Goal: Transaction & Acquisition: Download file/media

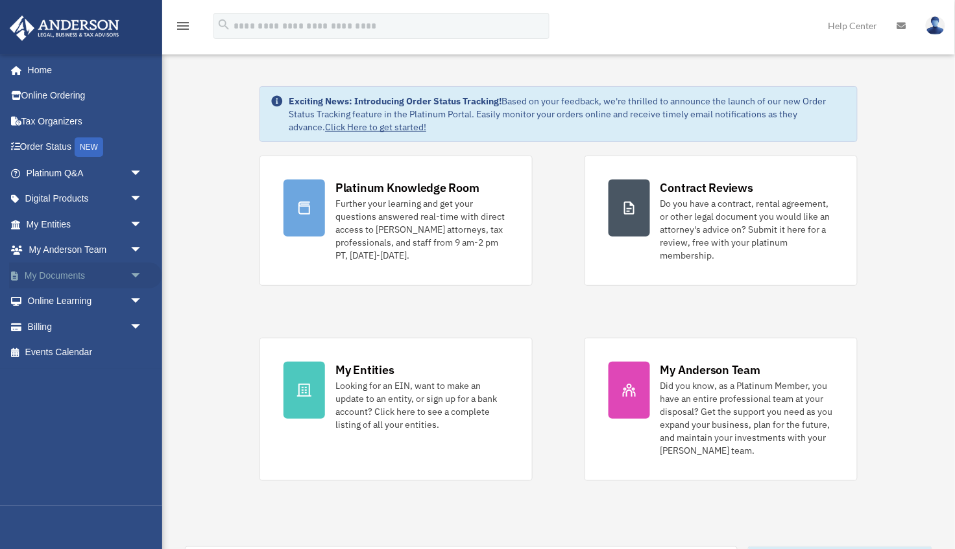
click at [133, 267] on span "arrow_drop_down" at bounding box center [143, 276] width 26 height 27
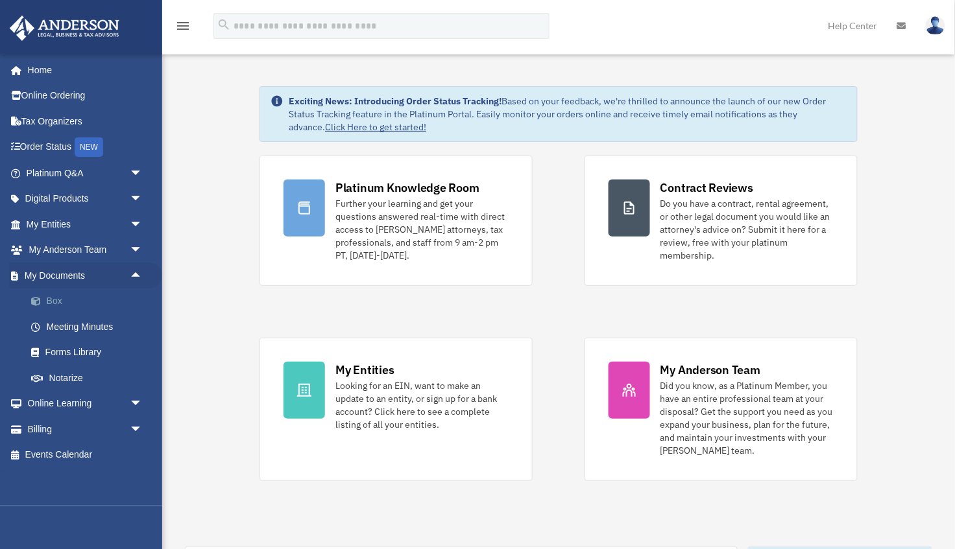
click at [58, 293] on link "Box" at bounding box center [90, 302] width 144 height 26
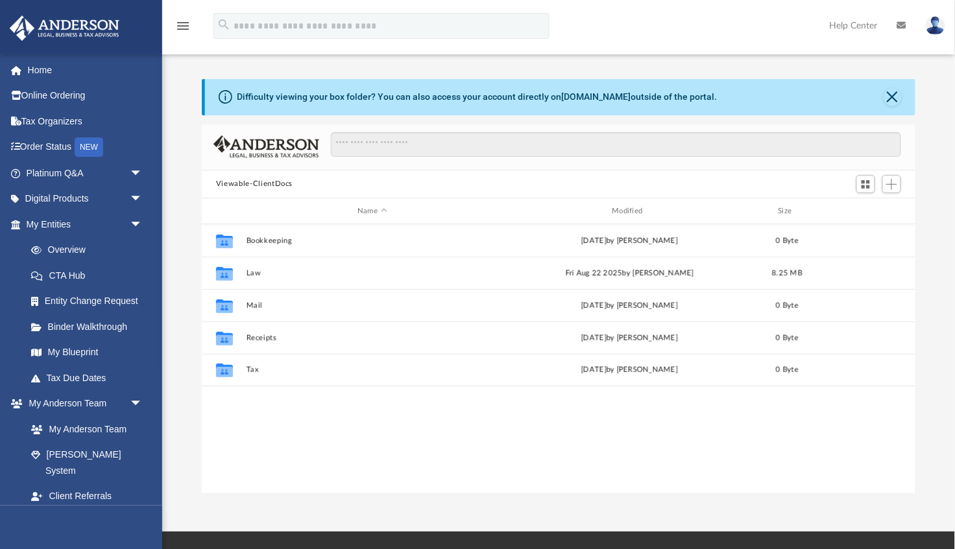
scroll to position [294, 713]
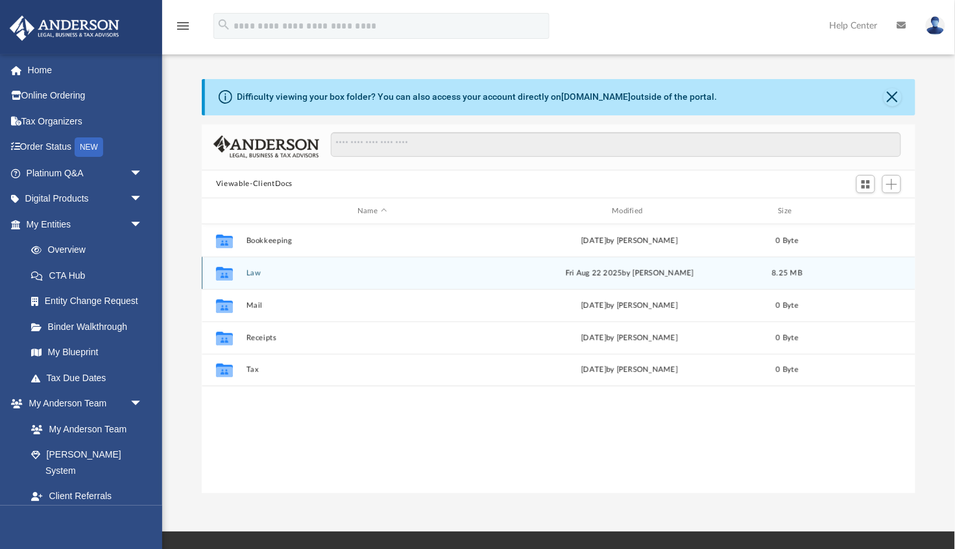
click at [254, 269] on button "Law" at bounding box center [372, 273] width 252 height 8
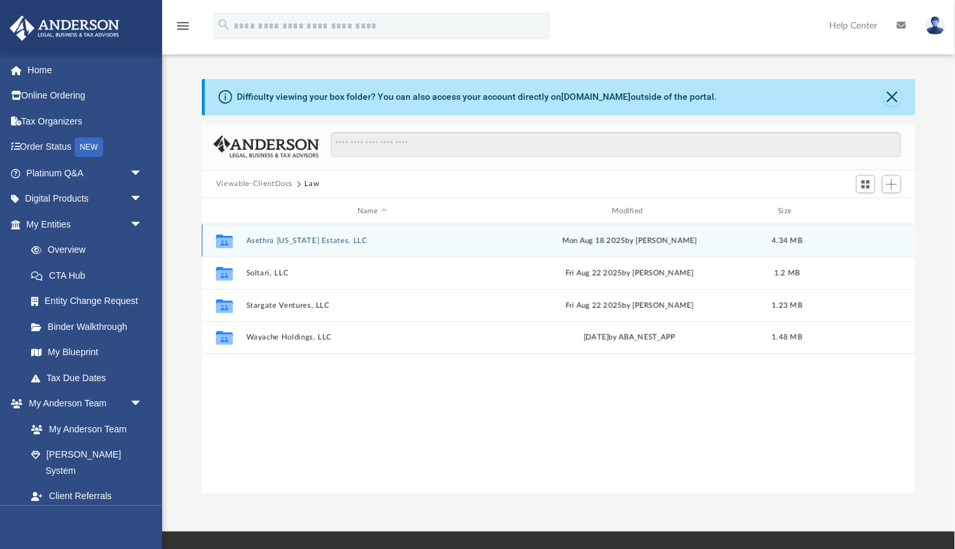
click at [289, 232] on div "Collaborated Folder Asethra Virginia Estates, LLC Mon Aug 18 2025 by Lindsay Ha…" at bounding box center [558, 240] width 713 height 32
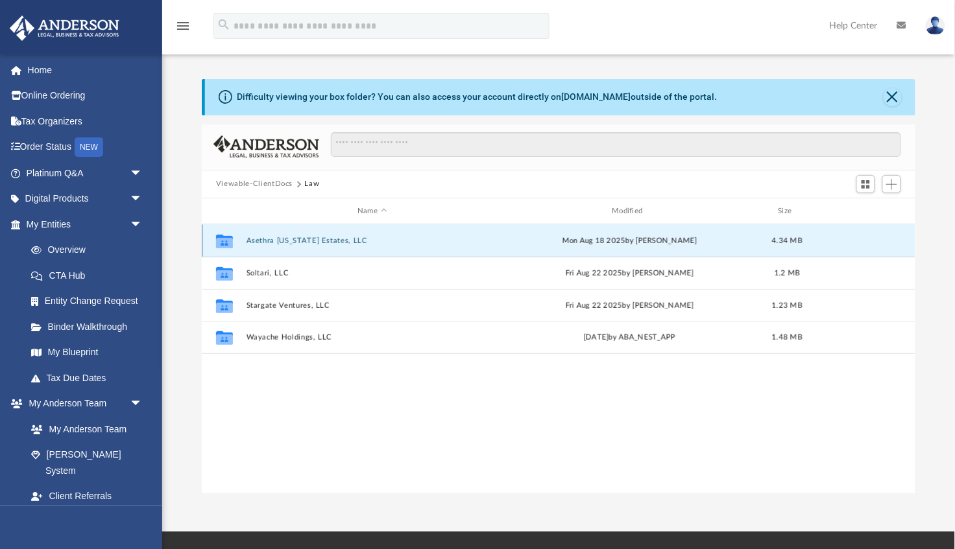
click at [289, 233] on div "Collaborated Folder Asethra Virginia Estates, LLC Mon Aug 18 2025 by Lindsay Ha…" at bounding box center [558, 240] width 713 height 32
click at [289, 238] on button "Asethra Virginia Estates, LLC" at bounding box center [372, 241] width 252 height 8
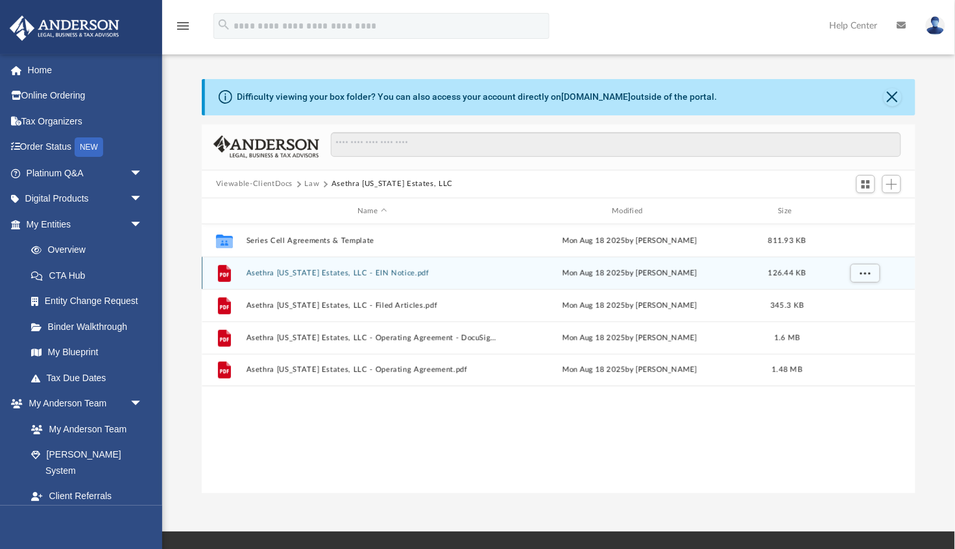
click at [295, 270] on button "Asethra Virginia Estates, LLC - EIN Notice.pdf" at bounding box center [372, 273] width 252 height 8
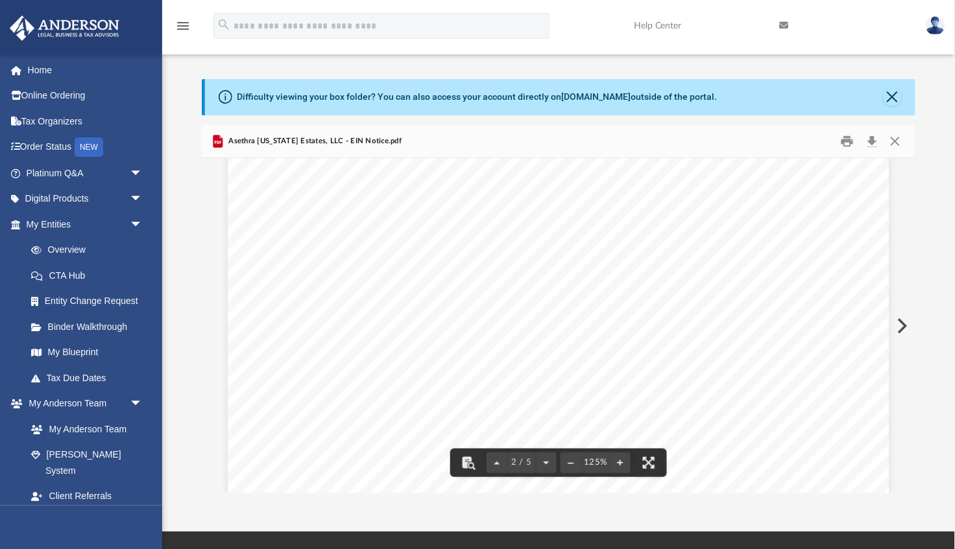
scroll to position [1180, 0]
click at [900, 145] on button "Close" at bounding box center [894, 141] width 23 height 20
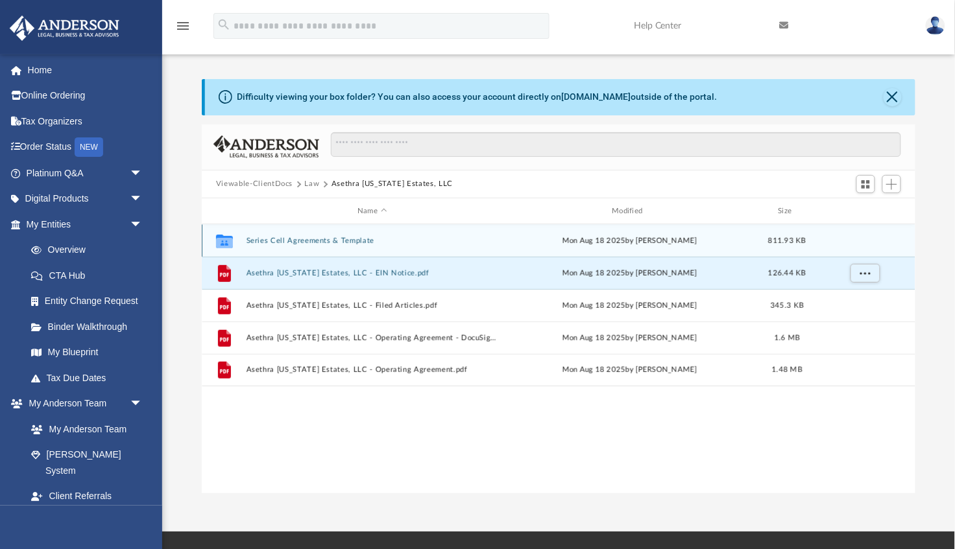
click at [296, 241] on button "Series Cell Agreements & Template" at bounding box center [372, 241] width 252 height 8
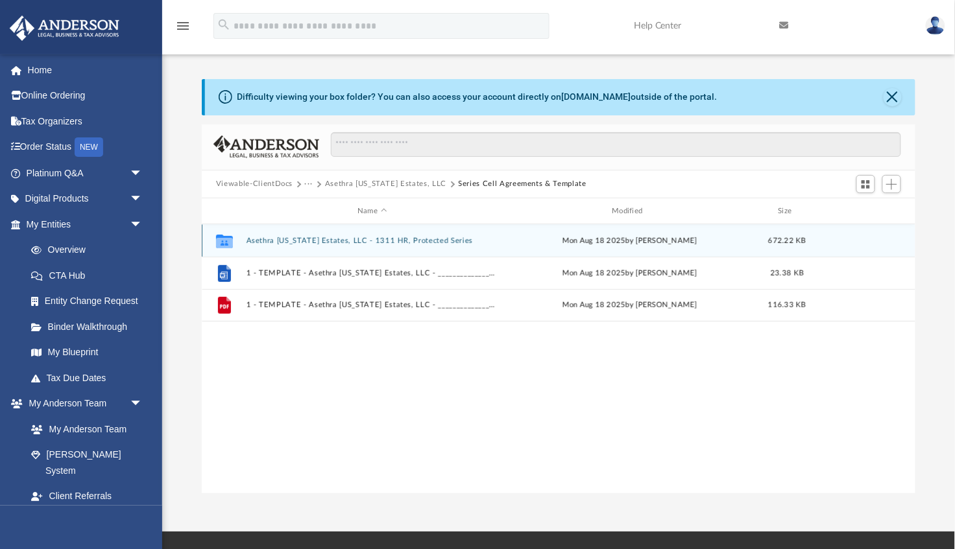
click at [331, 239] on button "Asethra Virginia Estates, LLC - 1311 HR, Protected Series" at bounding box center [372, 241] width 252 height 8
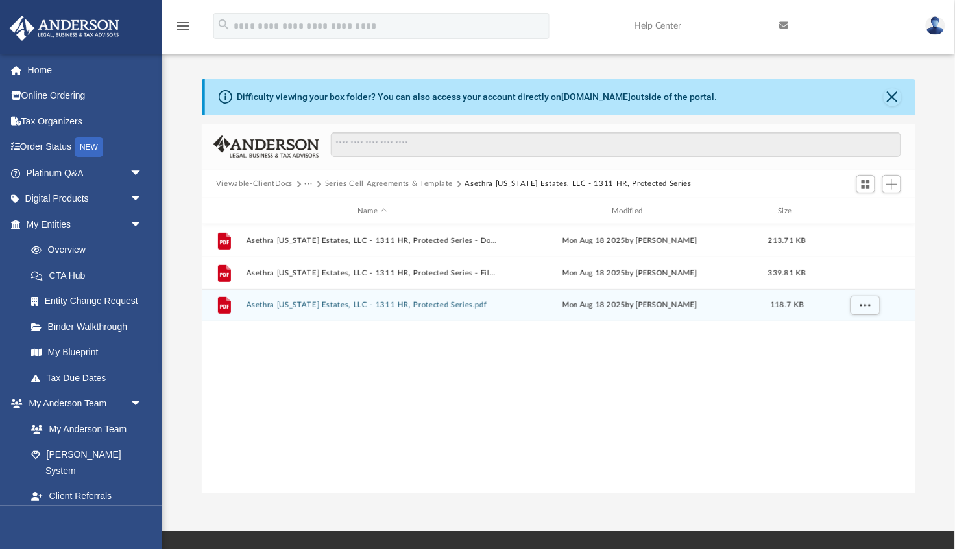
click at [387, 305] on button "Asethra Virginia Estates, LLC - 1311 HR, Protected Series.pdf" at bounding box center [372, 306] width 252 height 8
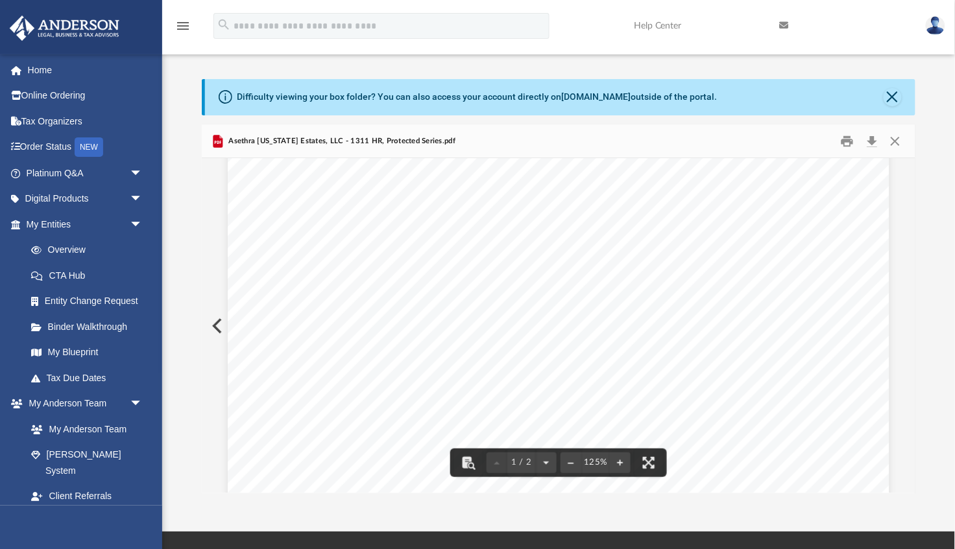
scroll to position [0, 0]
